Goal: Information Seeking & Learning: Learn about a topic

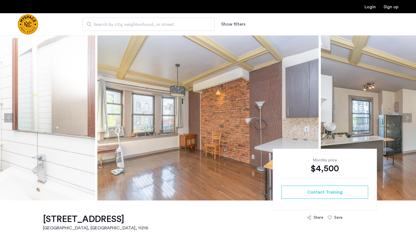
click at [407, 120] on button "Next apartment" at bounding box center [407, 117] width 9 height 9
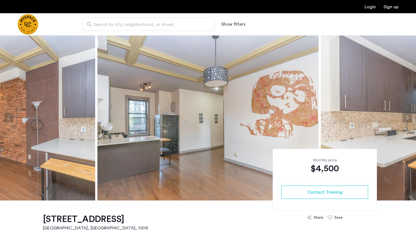
click at [406, 118] on button "Next apartment" at bounding box center [407, 117] width 9 height 9
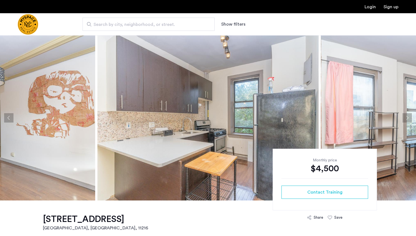
click at [406, 118] on button "Next apartment" at bounding box center [407, 117] width 9 height 9
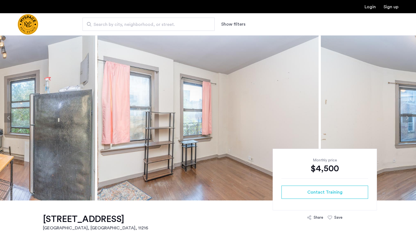
click at [406, 118] on button "Next apartment" at bounding box center [407, 117] width 9 height 9
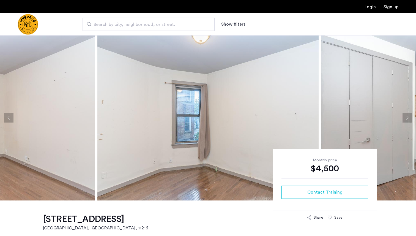
click at [406, 118] on button "Next apartment" at bounding box center [407, 117] width 9 height 9
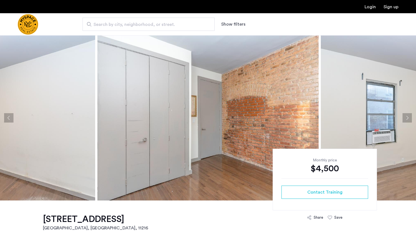
click at [406, 118] on button "Next apartment" at bounding box center [407, 117] width 9 height 9
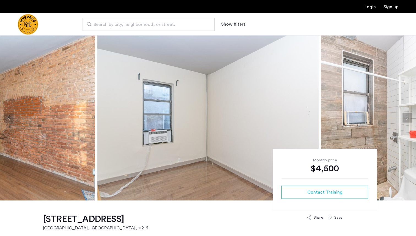
click at [406, 118] on button "Next apartment" at bounding box center [407, 117] width 9 height 9
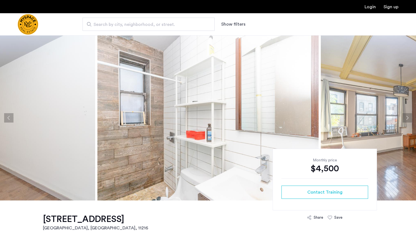
click at [406, 118] on button "Next apartment" at bounding box center [407, 117] width 9 height 9
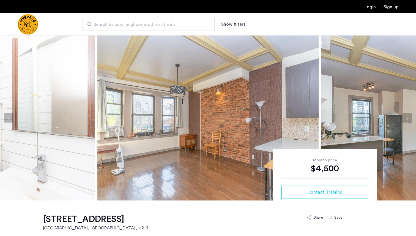
click at [406, 118] on button "Next apartment" at bounding box center [407, 117] width 9 height 9
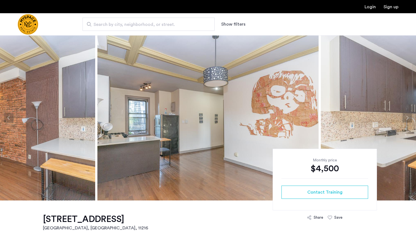
click at [406, 118] on button "Next apartment" at bounding box center [407, 117] width 9 height 9
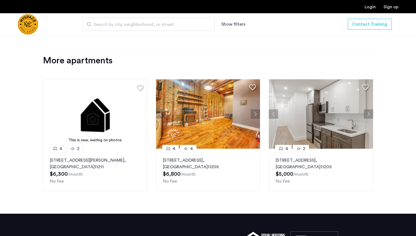
scroll to position [575, 0]
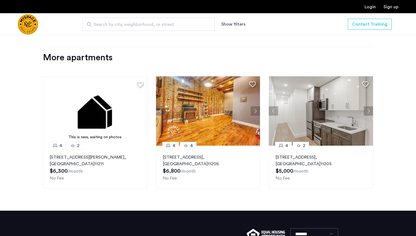
click at [255, 110] on button "Next apartment" at bounding box center [255, 110] width 9 height 9
